Goal: Task Accomplishment & Management: Manage account settings

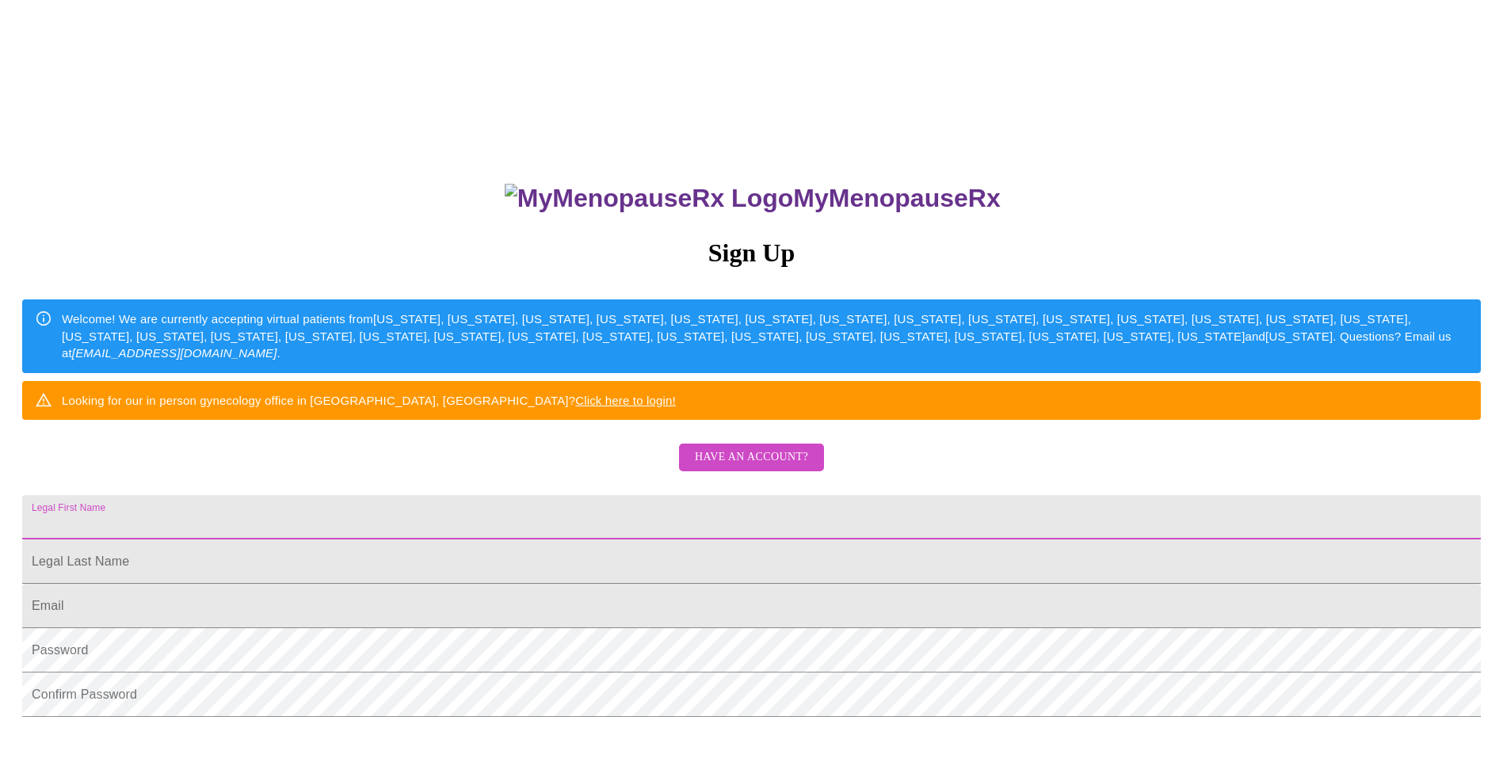
click at [532, 540] on input "Legal First Name" at bounding box center [751, 517] width 1459 height 44
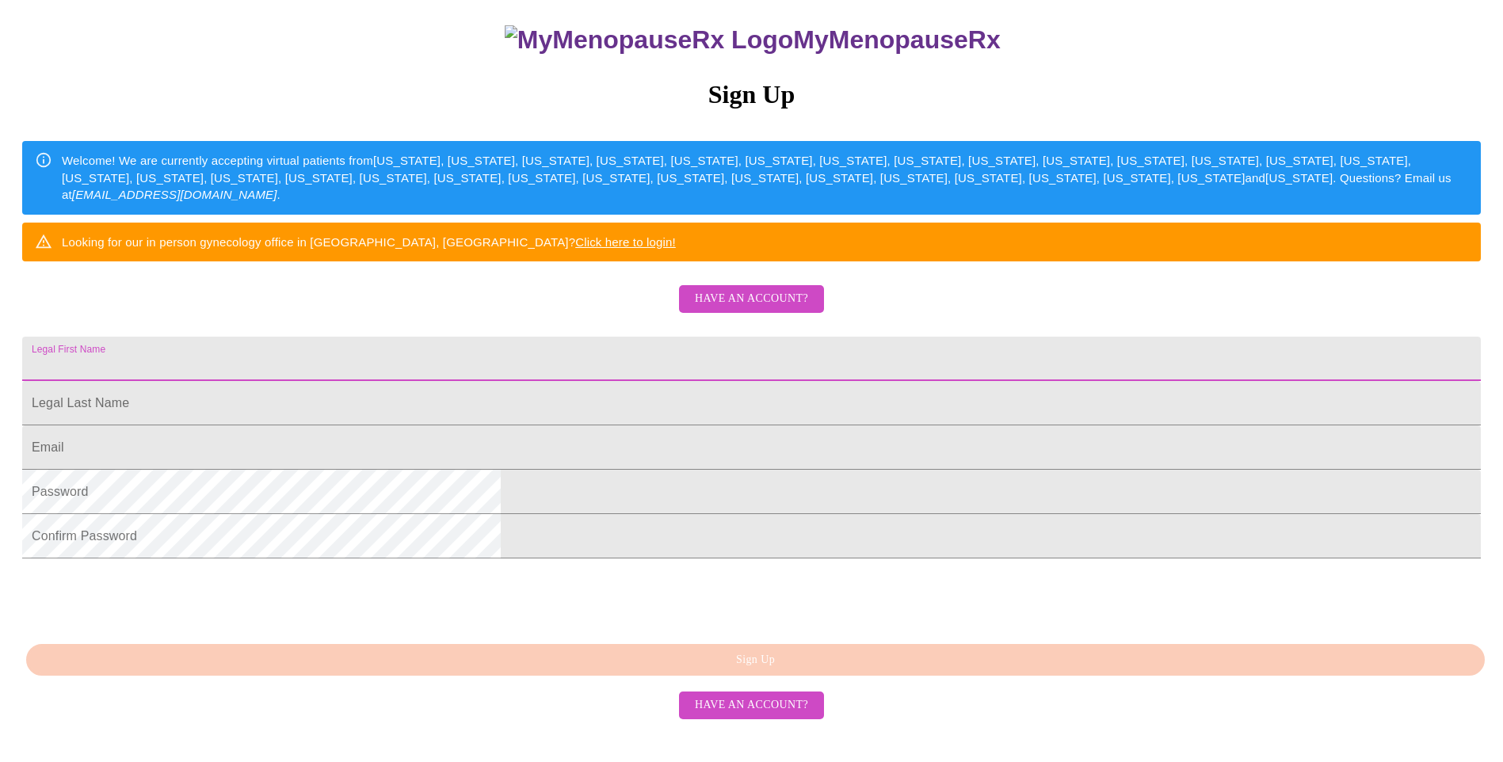
click at [728, 309] on span "Have an account?" at bounding box center [751, 299] width 113 height 20
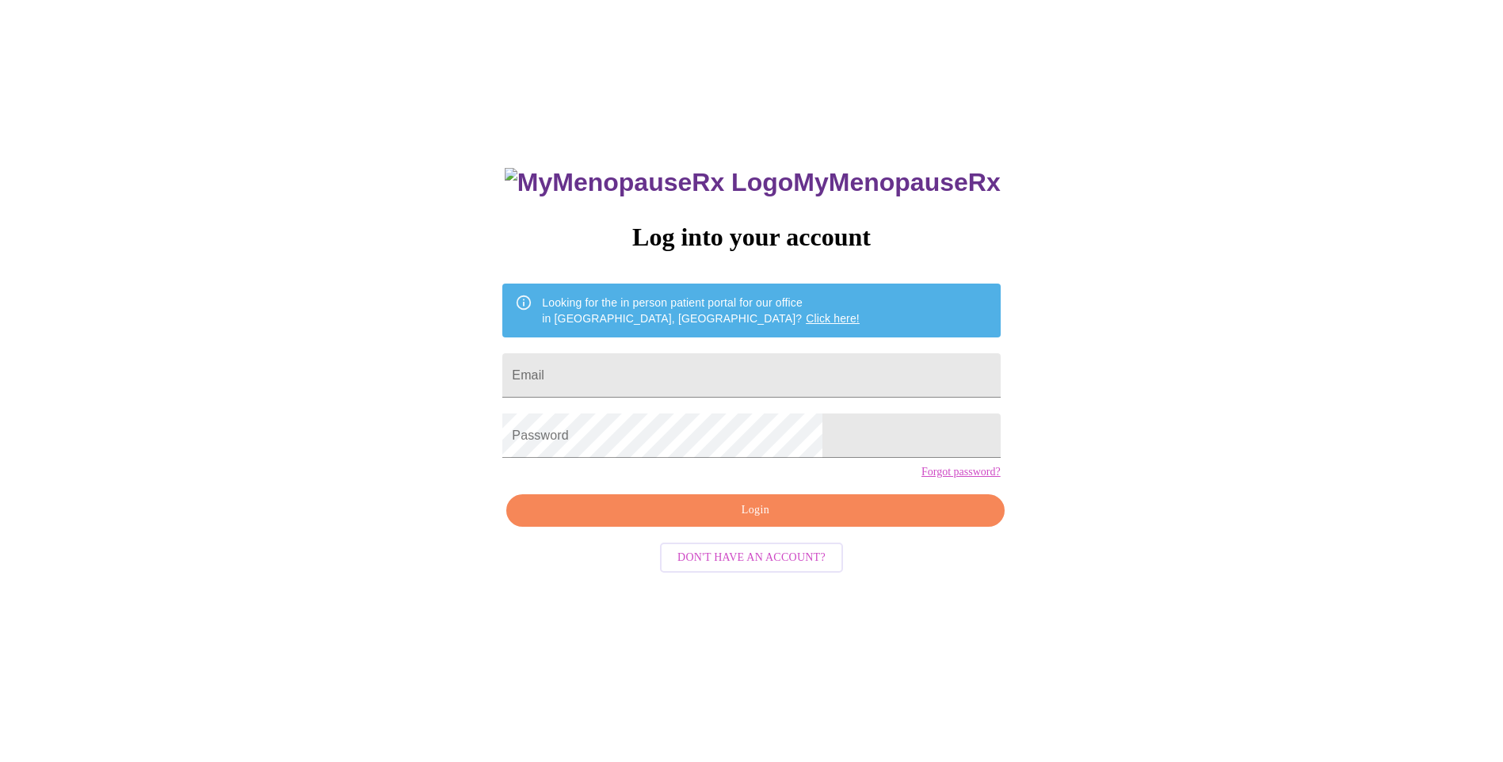
drag, startPoint x: 710, startPoint y: 361, endPoint x: 718, endPoint y: 341, distance: 22.1
click at [713, 353] on input "Email" at bounding box center [751, 375] width 498 height 44
type input "[PERSON_NAME][EMAIL_ADDRESS][PERSON_NAME][DOMAIN_NAME]"
click at [751, 521] on div "MyMenopauseRx Log into your account Looking for the in person patient portal fo…" at bounding box center [750, 524] width 529 height 762
click at [758, 521] on span "Login" at bounding box center [754, 511] width 461 height 20
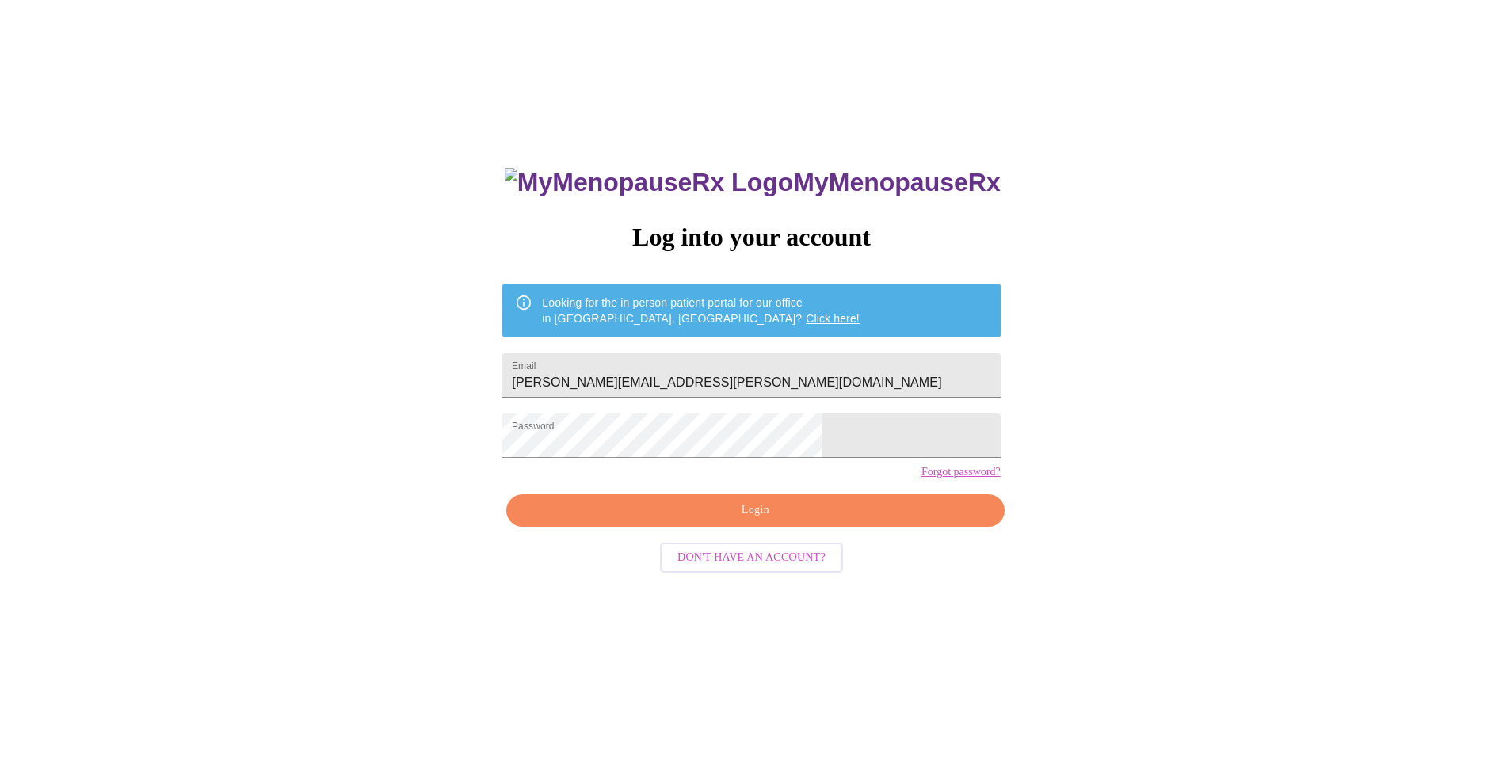
click at [921, 479] on link "Forgot password?" at bounding box center [960, 472] width 79 height 13
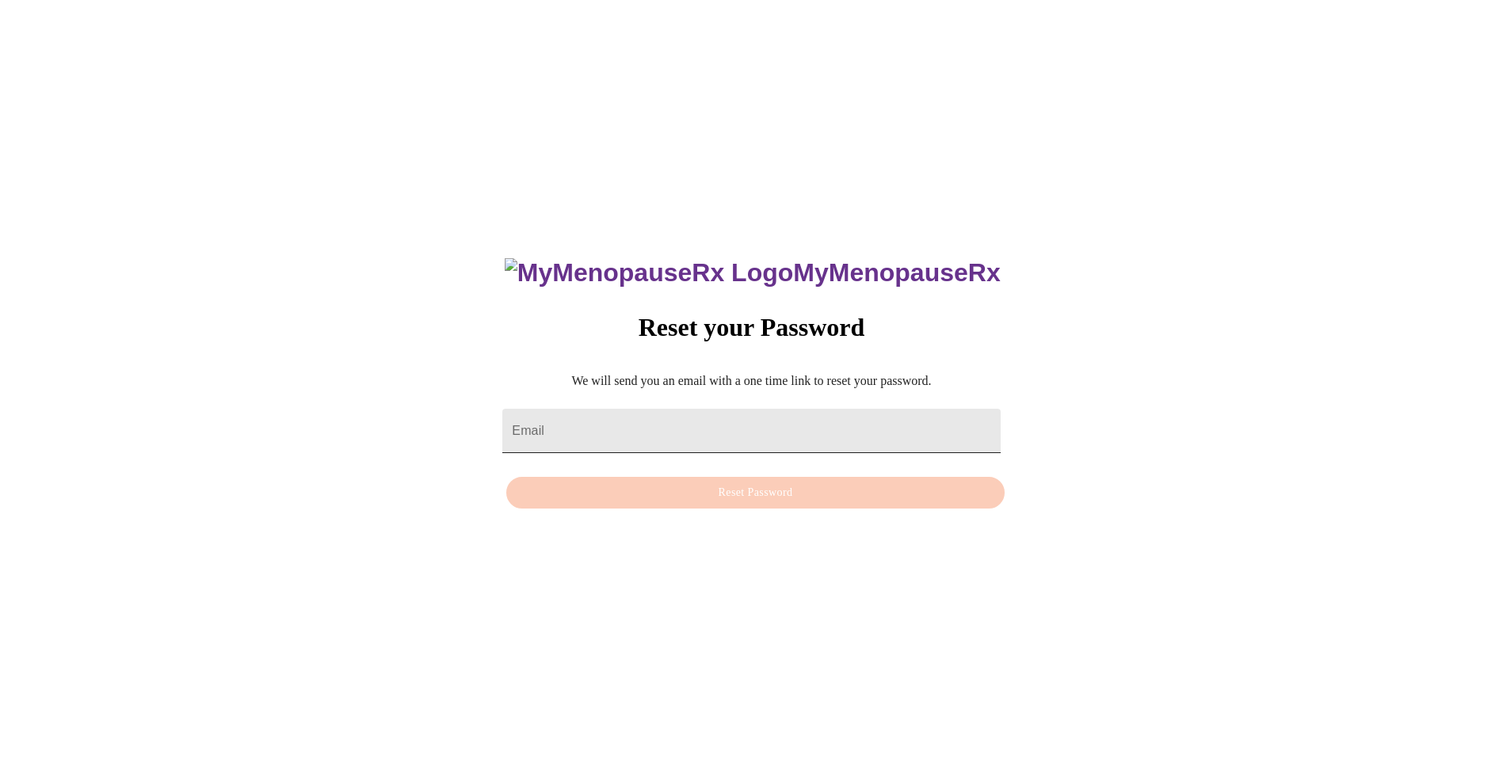
click at [723, 410] on input "Email" at bounding box center [751, 431] width 498 height 44
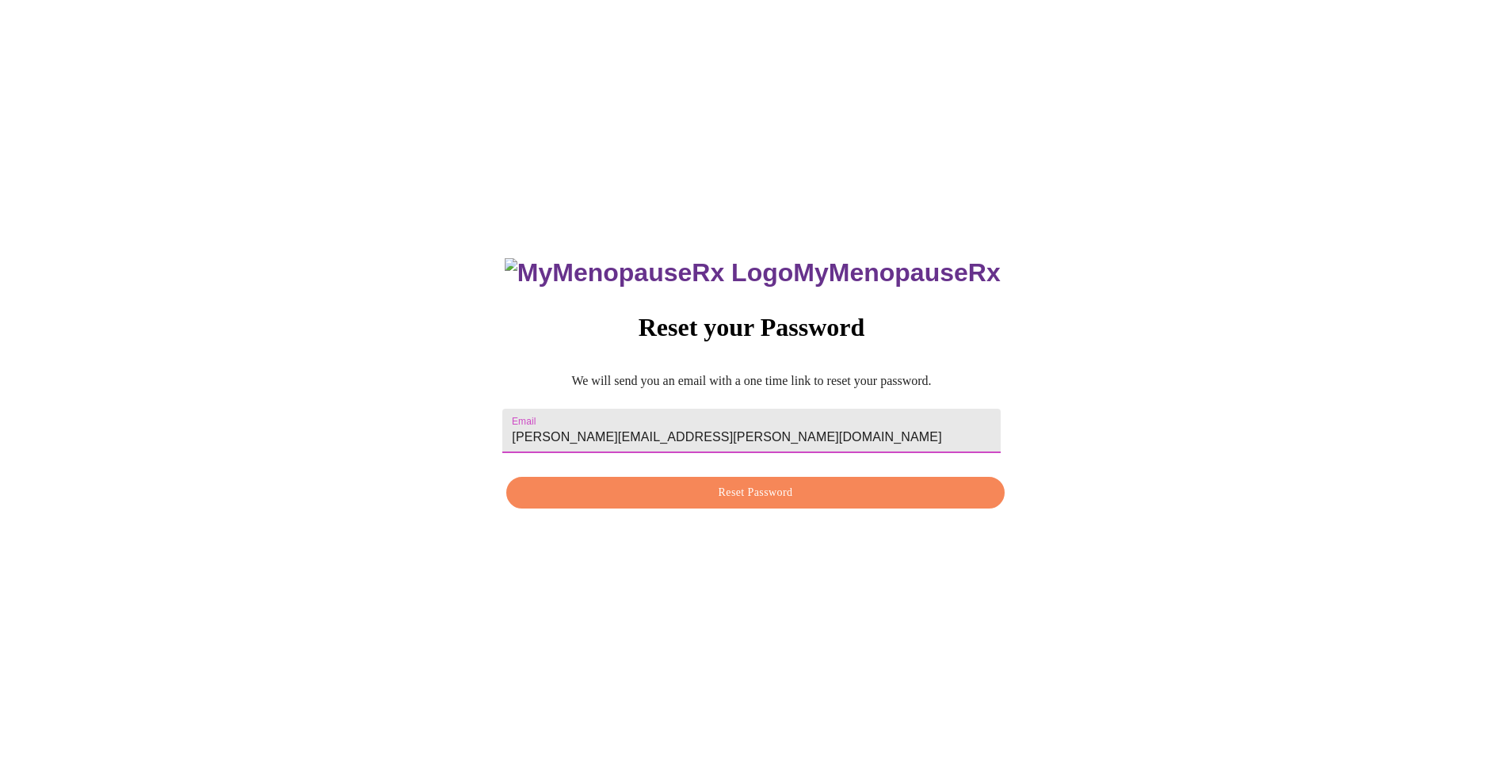
type input "[PERSON_NAME][EMAIL_ADDRESS][PERSON_NAME][DOMAIN_NAME]"
click at [738, 489] on span "Reset Password" at bounding box center [754, 493] width 461 height 20
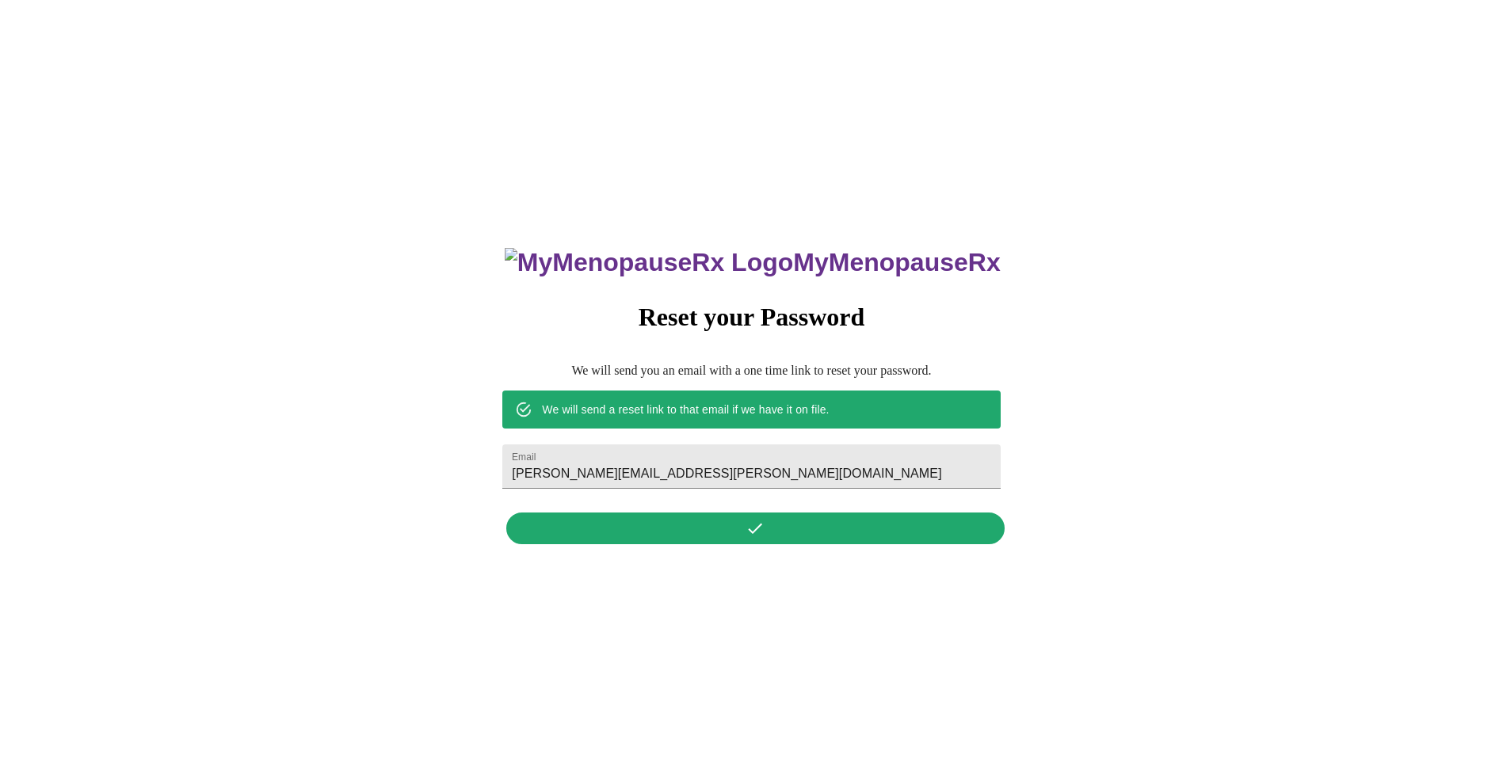
click at [745, 534] on div "MyMenopauseRx Reset your Password We will send you an email with a one time lin…" at bounding box center [750, 388] width 529 height 330
click at [760, 532] on div "MyMenopauseRx Reset your Password We will send you an email with a one time lin…" at bounding box center [750, 388] width 529 height 330
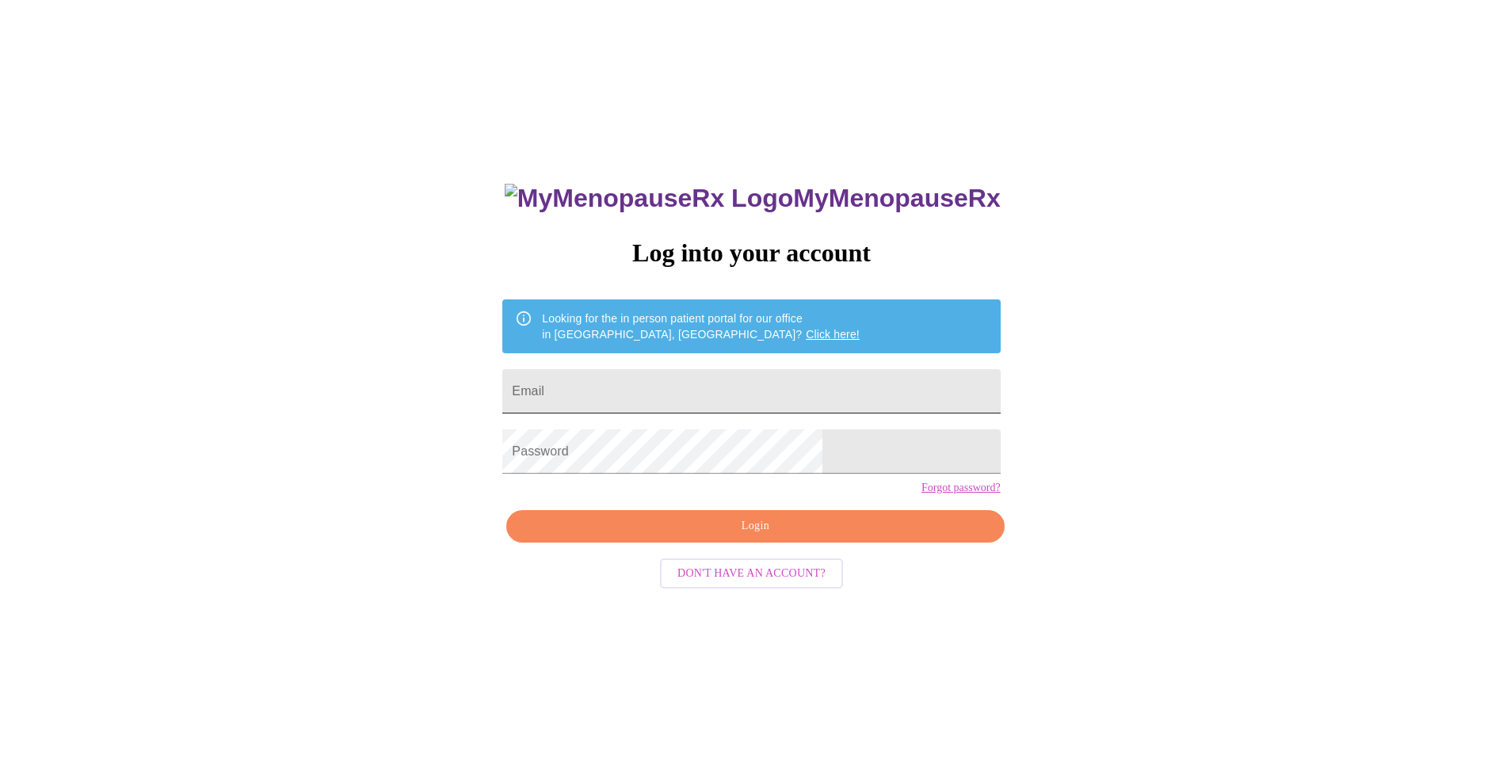
click at [684, 379] on input "Email" at bounding box center [751, 391] width 498 height 44
type input "[PERSON_NAME][EMAIL_ADDRESS][PERSON_NAME][DOMAIN_NAME]"
click at [695, 536] on span "Login" at bounding box center [754, 527] width 461 height 20
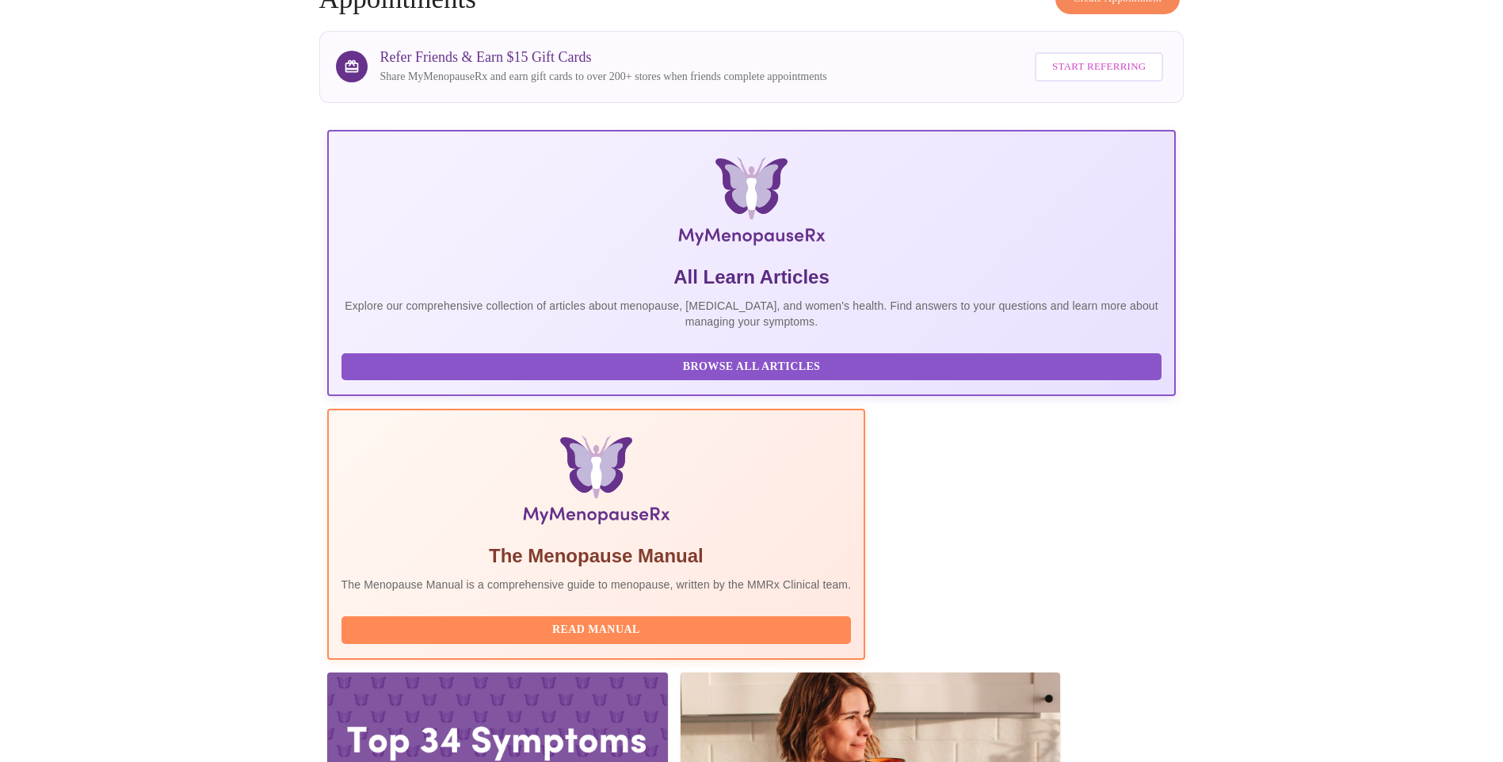
scroll to position [105, 0]
